Goal: Use online tool/utility: Use online tool/utility

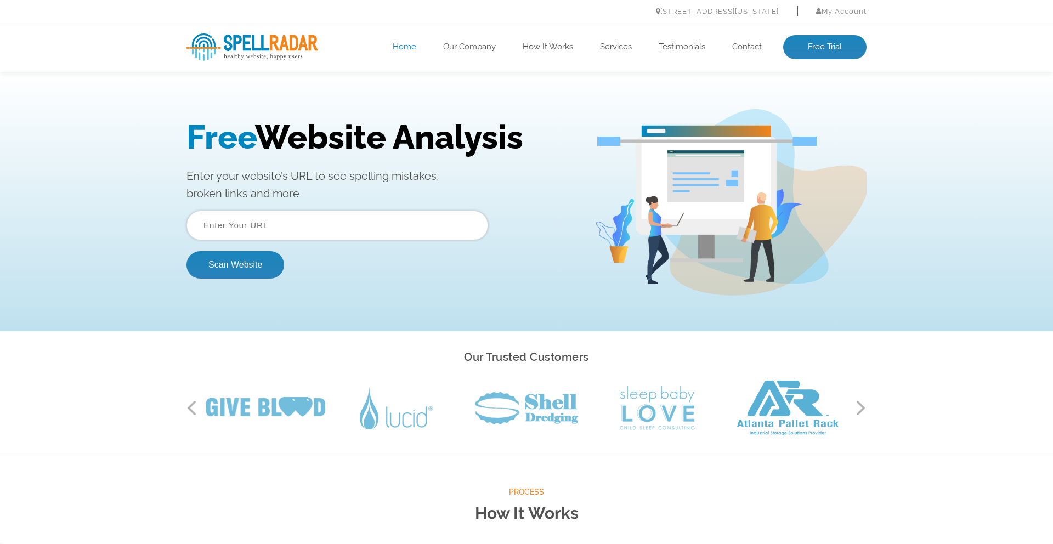
click at [277, 224] on input "text" at bounding box center [337, 226] width 302 height 30
paste input "[URL][DOMAIN_NAME]"
type input "[URL][DOMAIN_NAME]"
click at [186, 251] on button "Scan Website" at bounding box center [235, 264] width 98 height 27
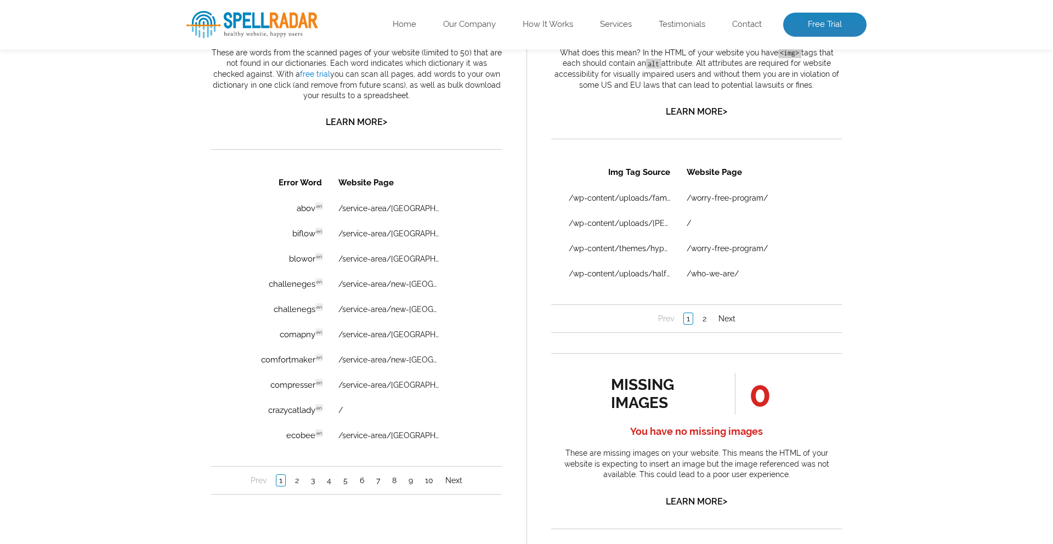
scroll to position [664, 0]
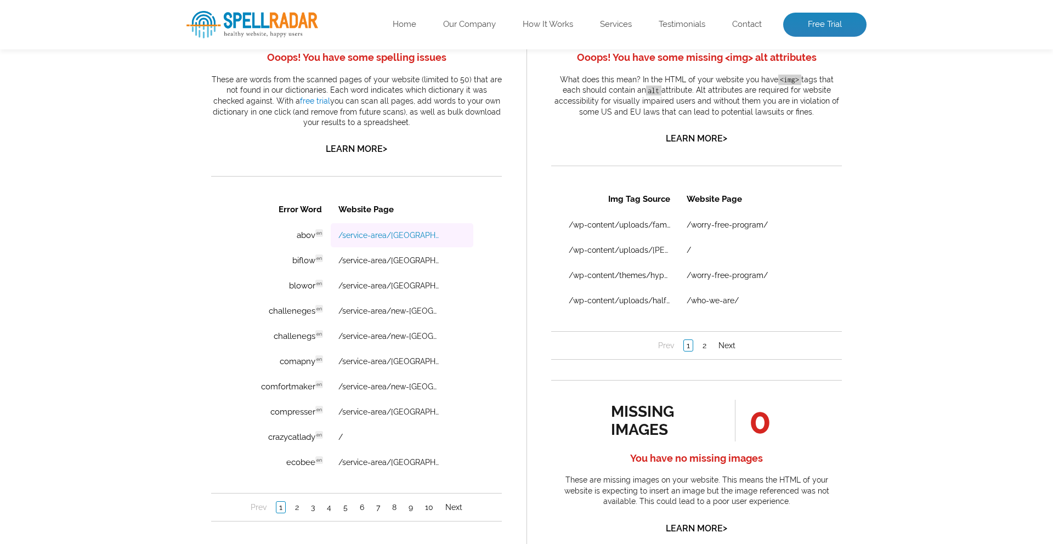
click at [366, 237] on link "/service-area/greenville-nc-heating-air-conditioning-services/" at bounding box center [388, 235] width 101 height 9
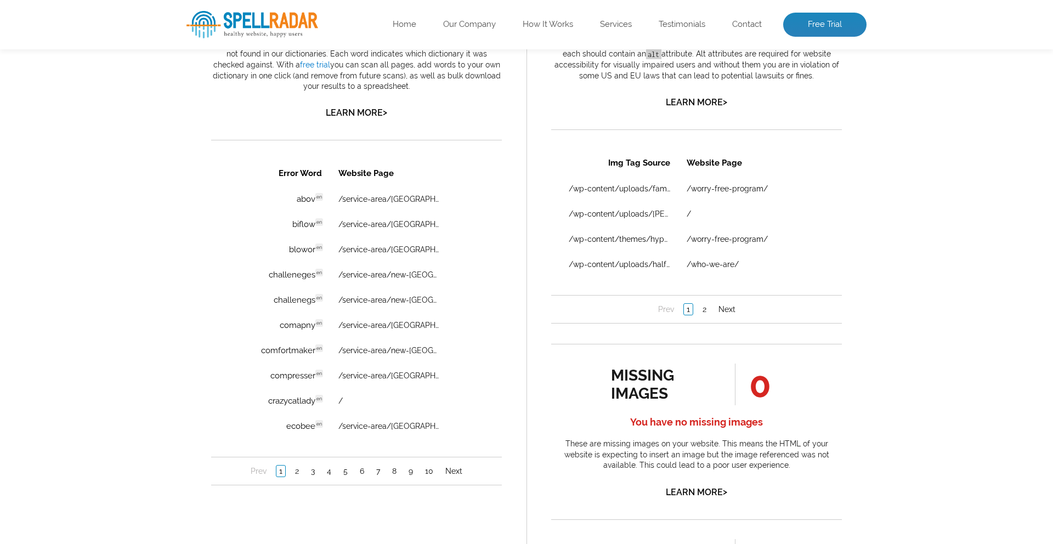
scroll to position [654, 0]
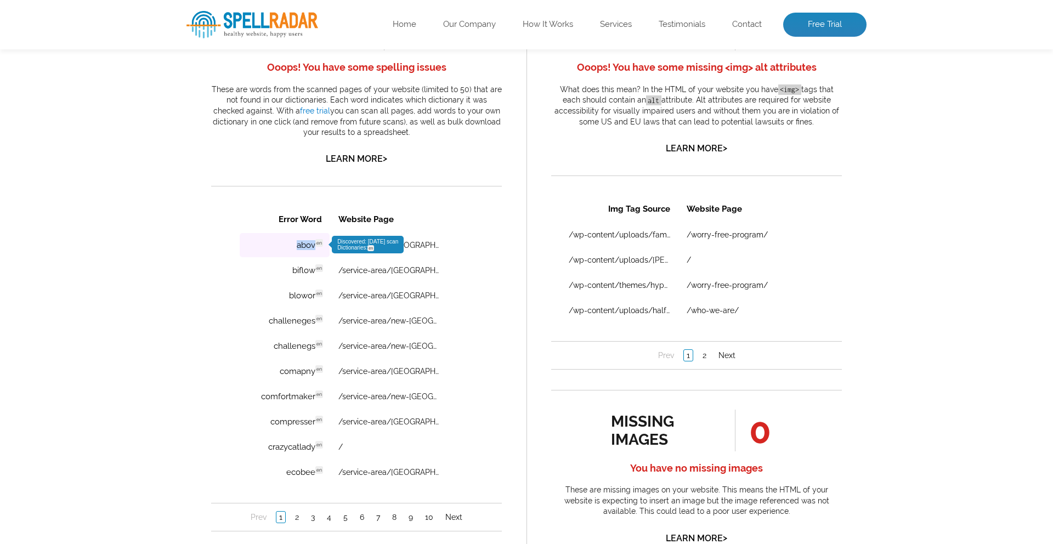
drag, startPoint x: 281, startPoint y: 246, endPoint x: 315, endPoint y: 247, distance: 34.6
click at [315, 247] on td "abov en Discovered: 08-11-2025 scan Dictionaries: en" at bounding box center [285, 245] width 90 height 24
copy td "abov"
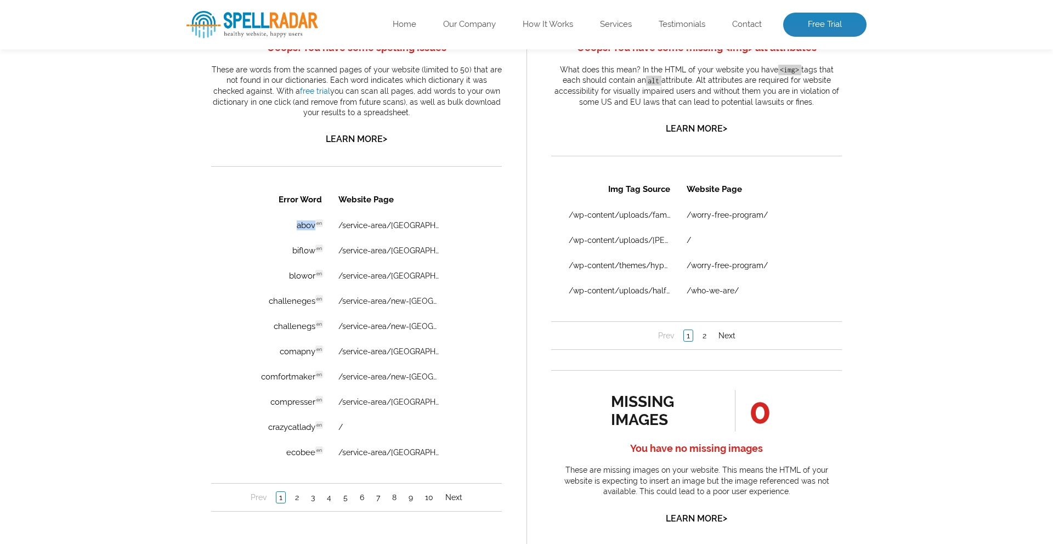
scroll to position [678, 0]
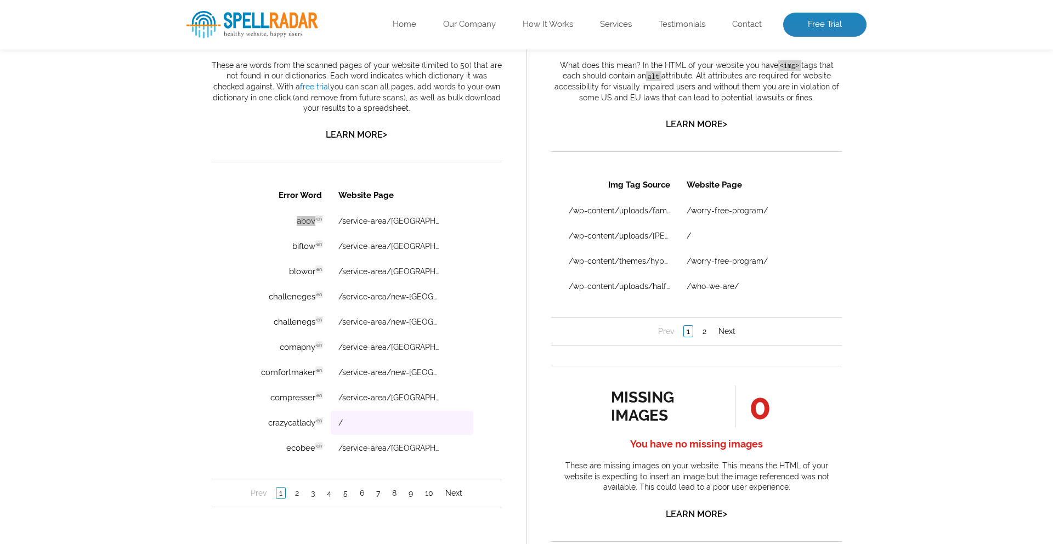
drag, startPoint x: 413, startPoint y: 378, endPoint x: 394, endPoint y: 416, distance: 42.2
click at [134, 268] on div "Pages Scanned 52 Number of pages scanned. May be limited. Pages scanned are the…" at bounding box center [526, 231] width 1053 height 1354
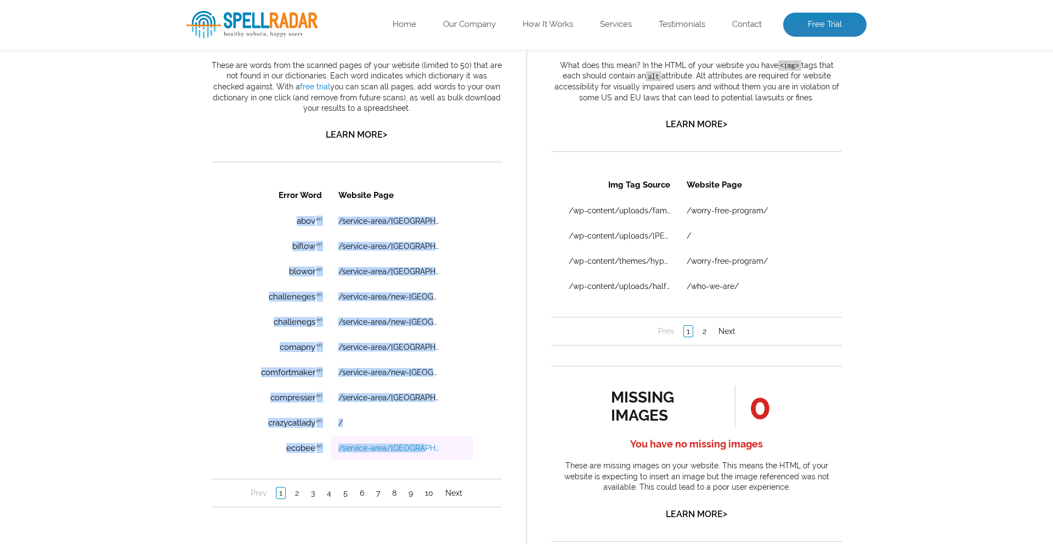
scroll to position [678, 0]
drag, startPoint x: 274, startPoint y: 220, endPoint x: 468, endPoint y: 454, distance: 303.8
click at [468, 454] on tbody "abov en Discovered: 08-11-2025 scan Dictionaries: en /service-area/greenville-n…" at bounding box center [357, 334] width 234 height 251
copy tbody "abov en Discovered: 08-11-2025 scan Dictionaries: en /service-area/greenville-n…"
click at [421, 248] on link "/service-area/greenville-nc-heating-air-conditioning-services/" at bounding box center [388, 246] width 101 height 9
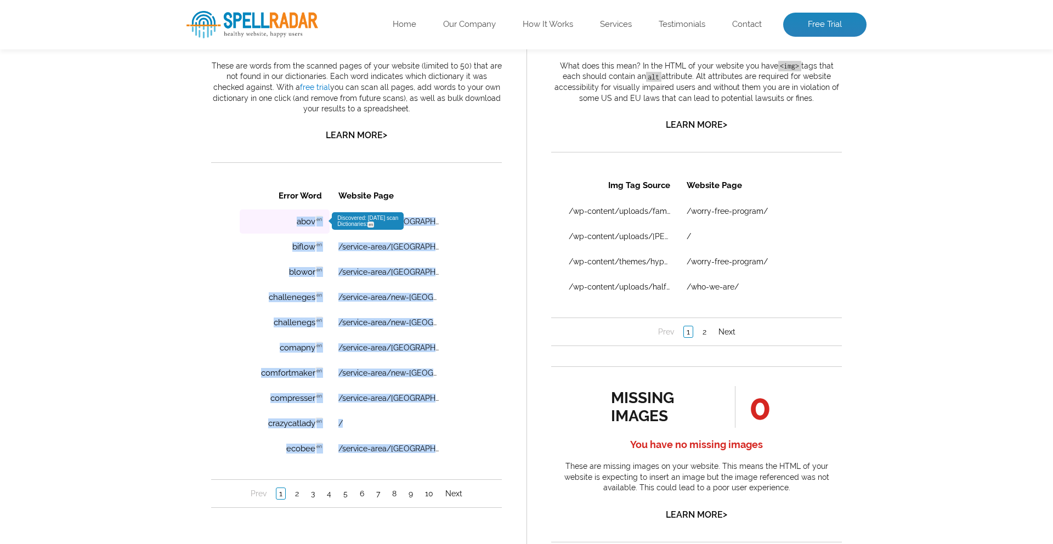
click at [259, 220] on td "abov en Discovered: 08-11-2025 scan Dictionaries: en" at bounding box center [285, 221] width 90 height 24
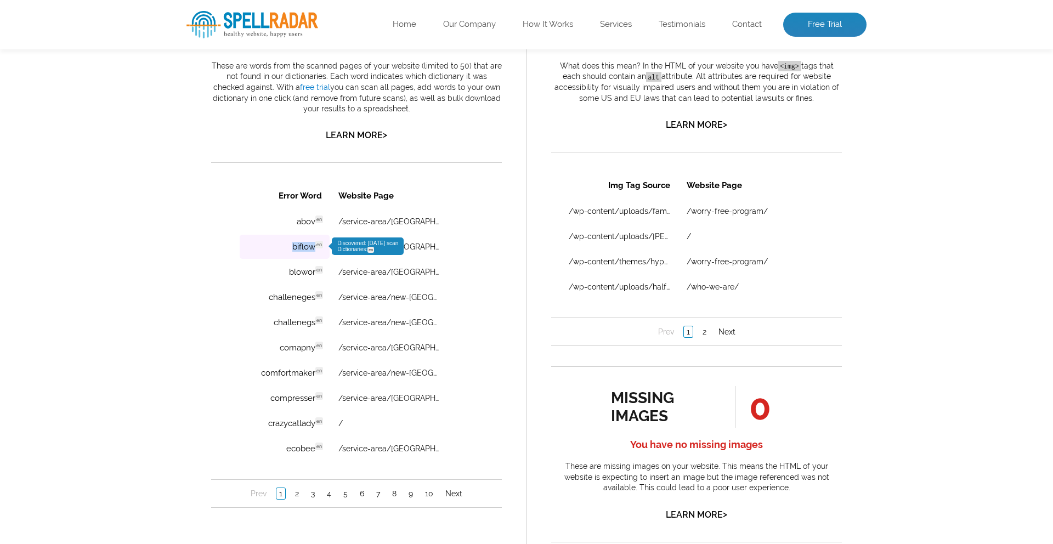
drag, startPoint x: 287, startPoint y: 240, endPoint x: 317, endPoint y: 249, distance: 31.4
click at [317, 249] on td "biflow en Discovered: 08-11-2025 scan Dictionaries: en" at bounding box center [285, 247] width 90 height 24
copy td "biflow"
drag, startPoint x: 283, startPoint y: 270, endPoint x: 315, endPoint y: 276, distance: 32.9
click at [315, 276] on td "blowor en Discovered: 08-11-2025 scan Dictionaries: en" at bounding box center [285, 272] width 90 height 24
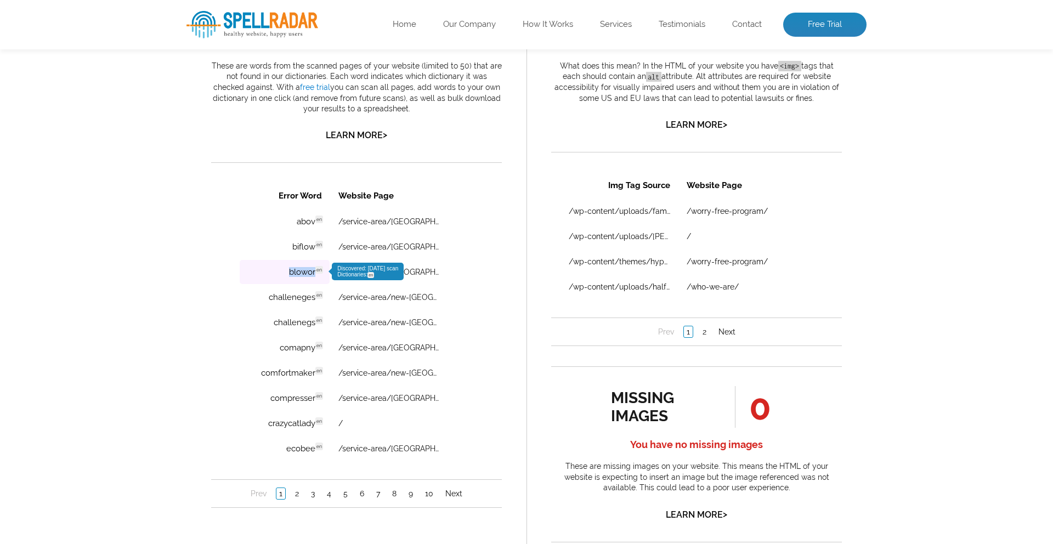
copy td "blowor"
click at [411, 272] on link "/service-area/clayton-nc-heating-air-conditioning-services/" at bounding box center [388, 272] width 101 height 9
click at [385, 296] on link "/service-area/new-bern-nc-heating-air-conditioning-services/" at bounding box center [388, 297] width 101 height 9
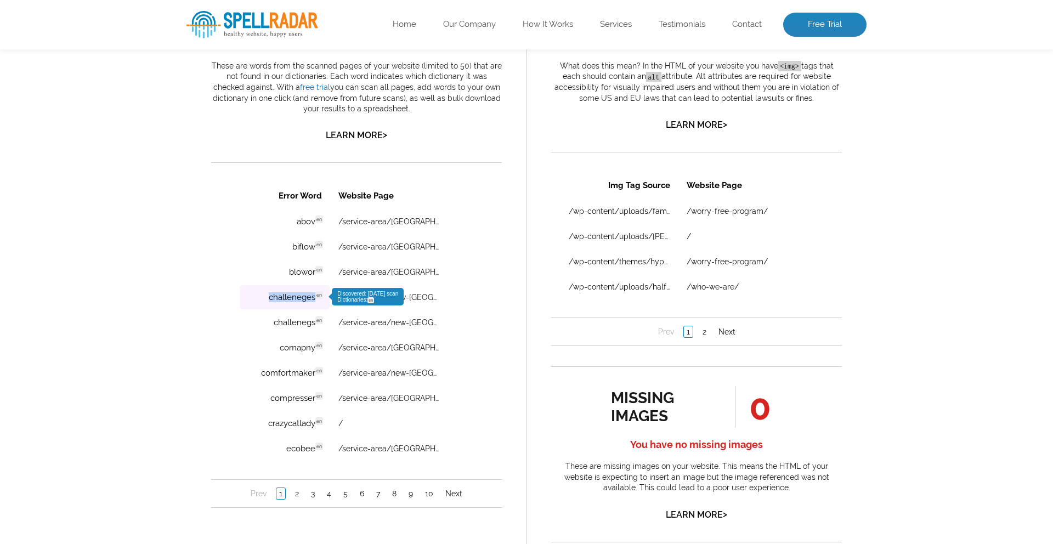
drag, startPoint x: 256, startPoint y: 298, endPoint x: 314, endPoint y: 299, distance: 58.1
click at [314, 299] on td "challeneges en Discovered: 08-11-2025 scan Dictionaries: en" at bounding box center [285, 297] width 90 height 24
copy td "challeneges"
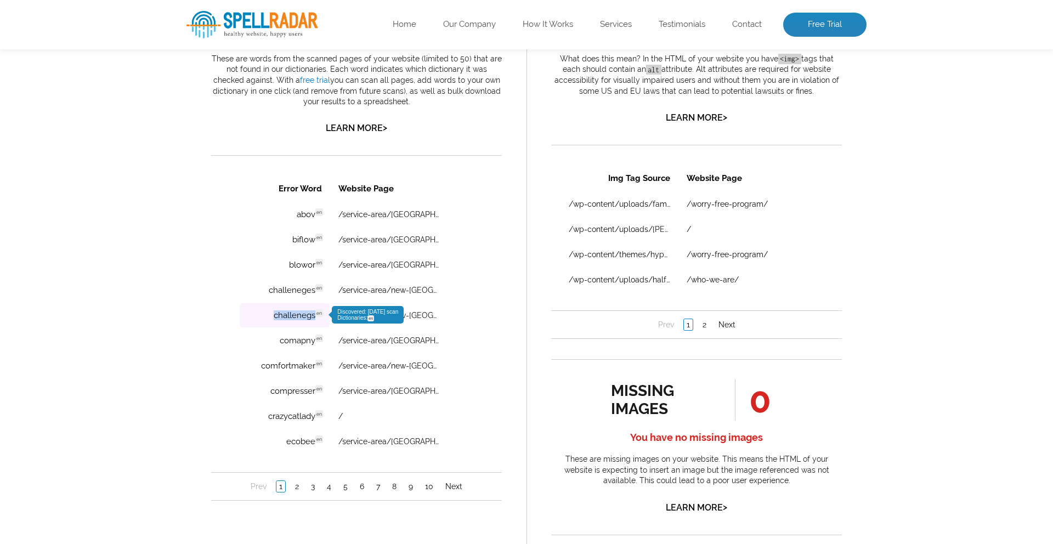
drag, startPoint x: 254, startPoint y: 314, endPoint x: 313, endPoint y: 317, distance: 58.8
click at [313, 317] on td "challenegs en Discovered: 08-11-2025 scan Dictionaries: en" at bounding box center [285, 315] width 90 height 24
copy td "challenegs"
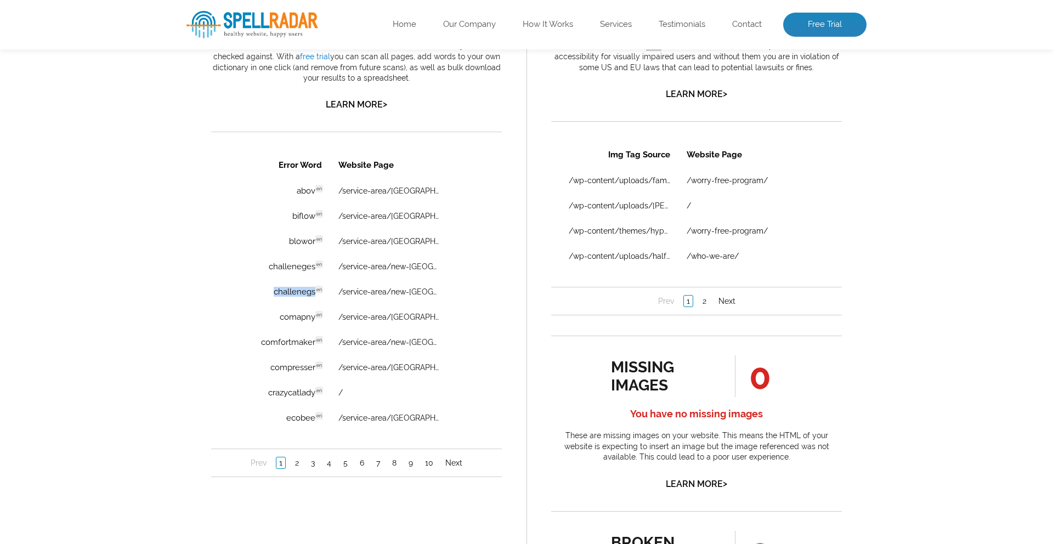
scroll to position [709, 0]
click at [370, 316] on link "/service-area/clayton-nc-heating-air-conditioning-services/" at bounding box center [388, 316] width 101 height 9
drag, startPoint x: 263, startPoint y: 318, endPoint x: 315, endPoint y: 322, distance: 52.2
click at [315, 322] on td "comapny en Discovered: 08-11-2025 scan Dictionaries: en" at bounding box center [285, 316] width 90 height 24
copy td "comapny"
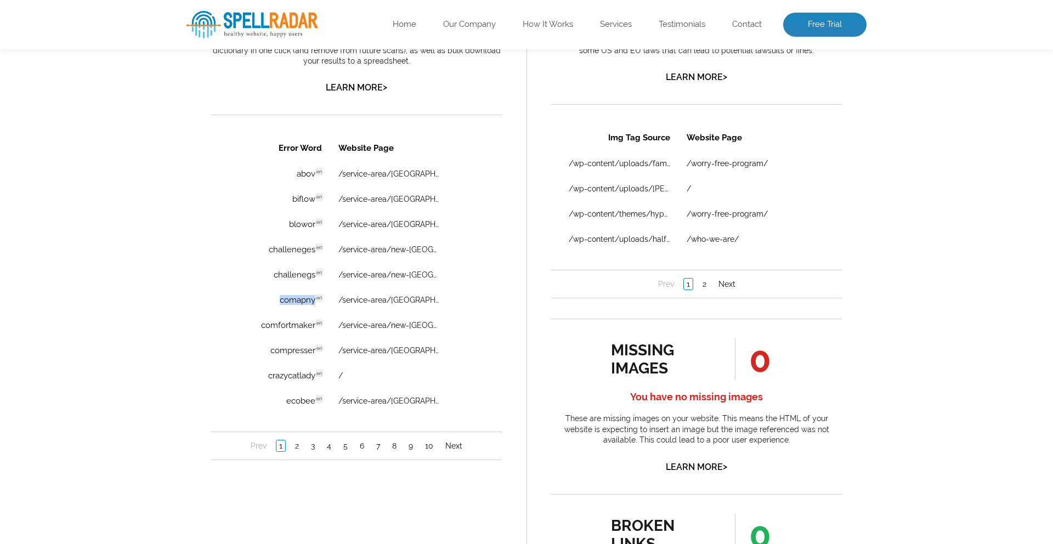
scroll to position [734, 0]
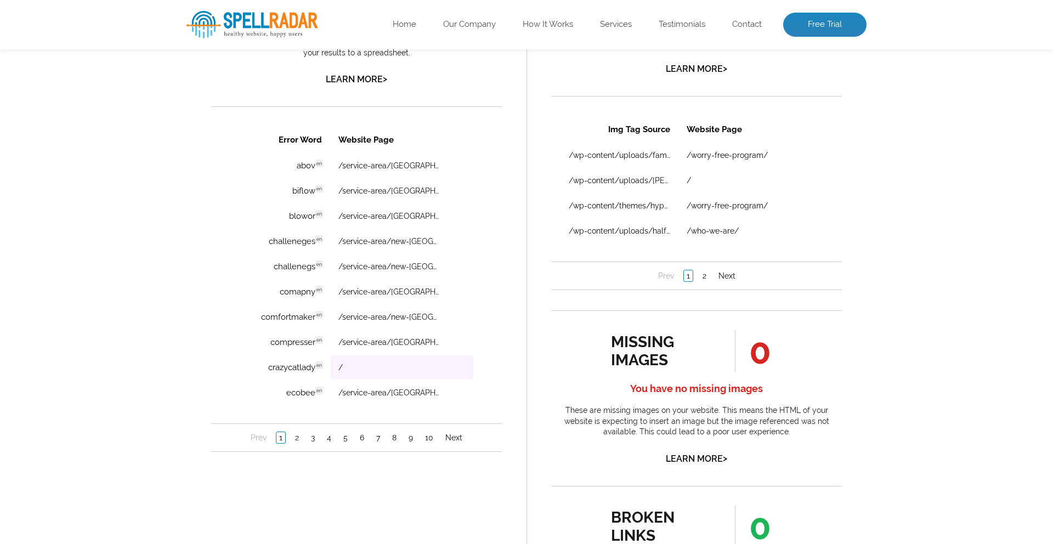
click at [343, 369] on td "/" at bounding box center [402, 367] width 143 height 24
click at [337, 369] on td "/" at bounding box center [402, 367] width 143 height 24
click at [341, 371] on link "/" at bounding box center [340, 367] width 4 height 9
drag, startPoint x: 243, startPoint y: 369, endPoint x: 313, endPoint y: 372, distance: 70.2
click at [313, 372] on td "crazycatlady en Discovered: 08-11-2025 scan Dictionaries: en" at bounding box center [285, 367] width 90 height 24
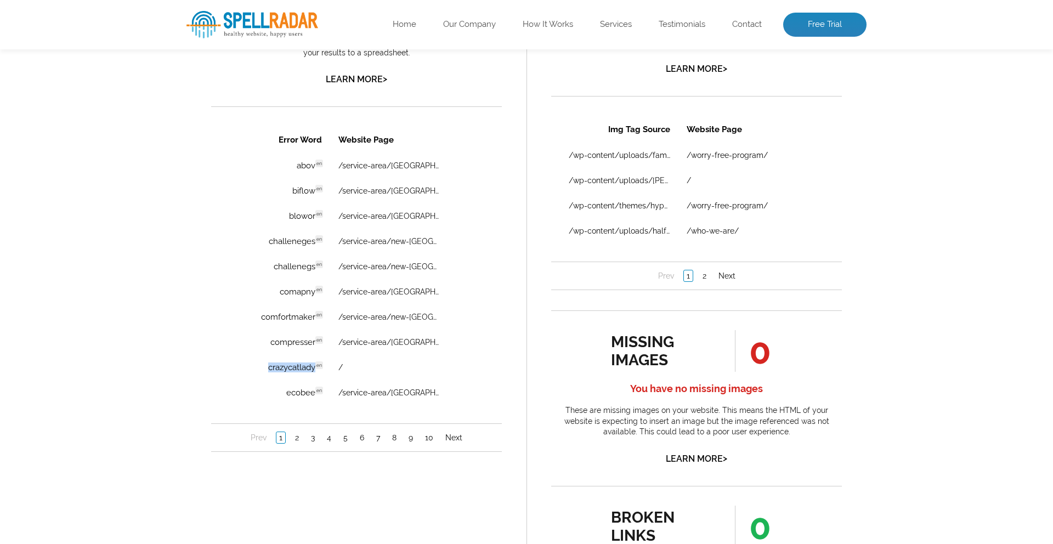
copy td "crazycatlady"
click at [294, 441] on link "2" at bounding box center [296, 437] width 9 height 11
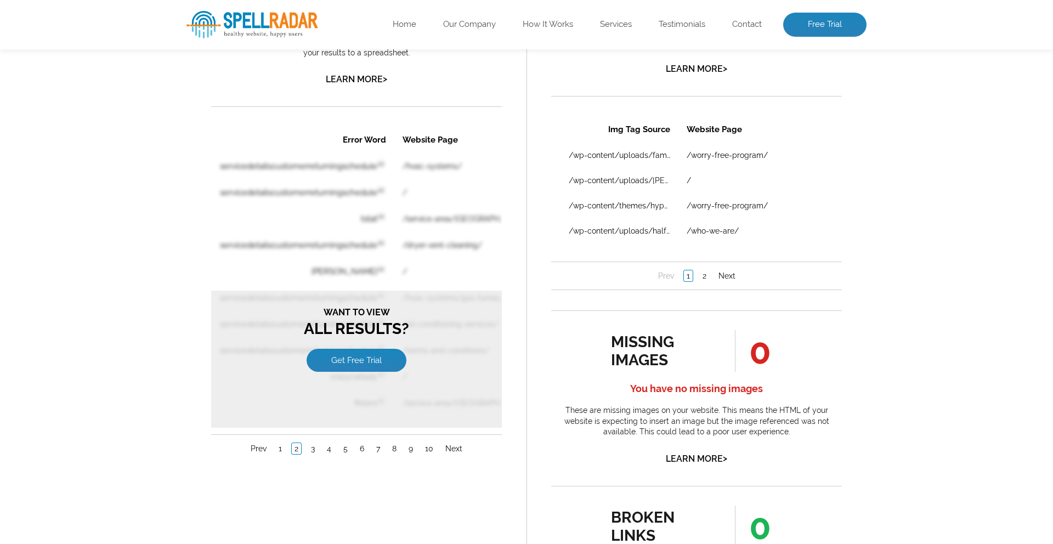
scroll to position [0, 0]
